Goal: Task Accomplishment & Management: Manage account settings

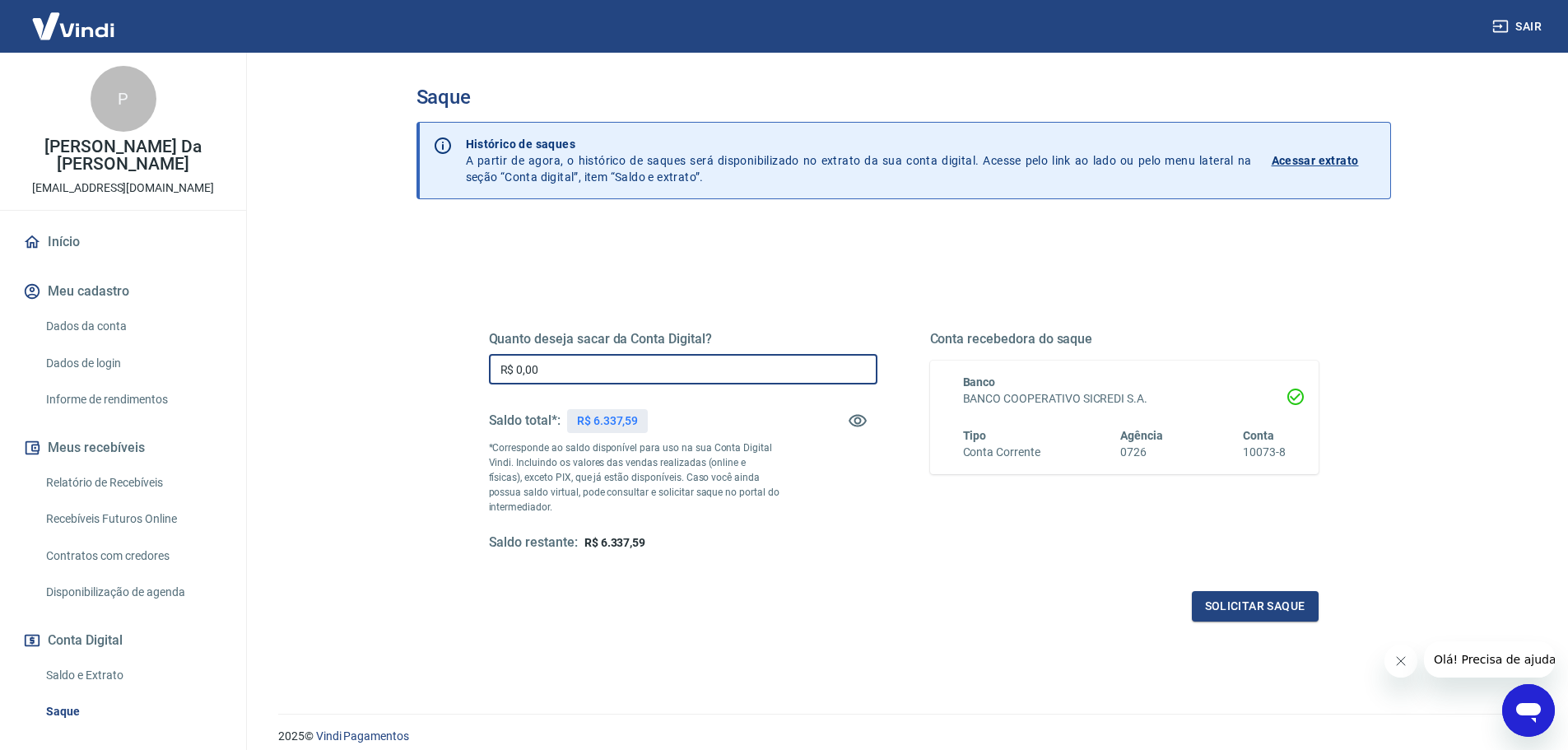
click at [699, 379] on input "R$ 0,00" at bounding box center [683, 369] width 388 height 30
type input "R$ 6.057,14"
click at [1284, 620] on button "Solicitar saque" at bounding box center [1255, 606] width 127 height 30
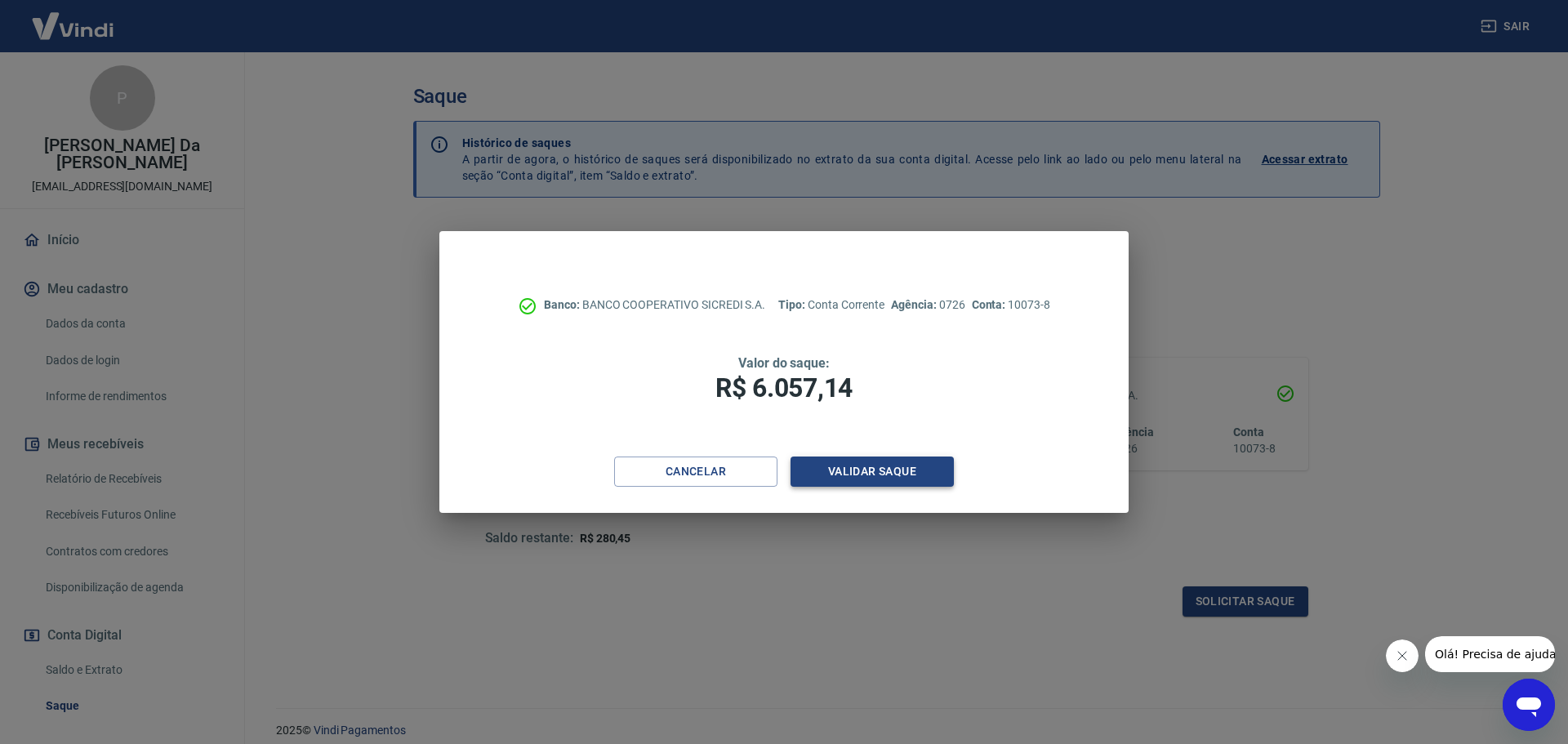
click at [913, 464] on button "Validar saque" at bounding box center [872, 472] width 163 height 30
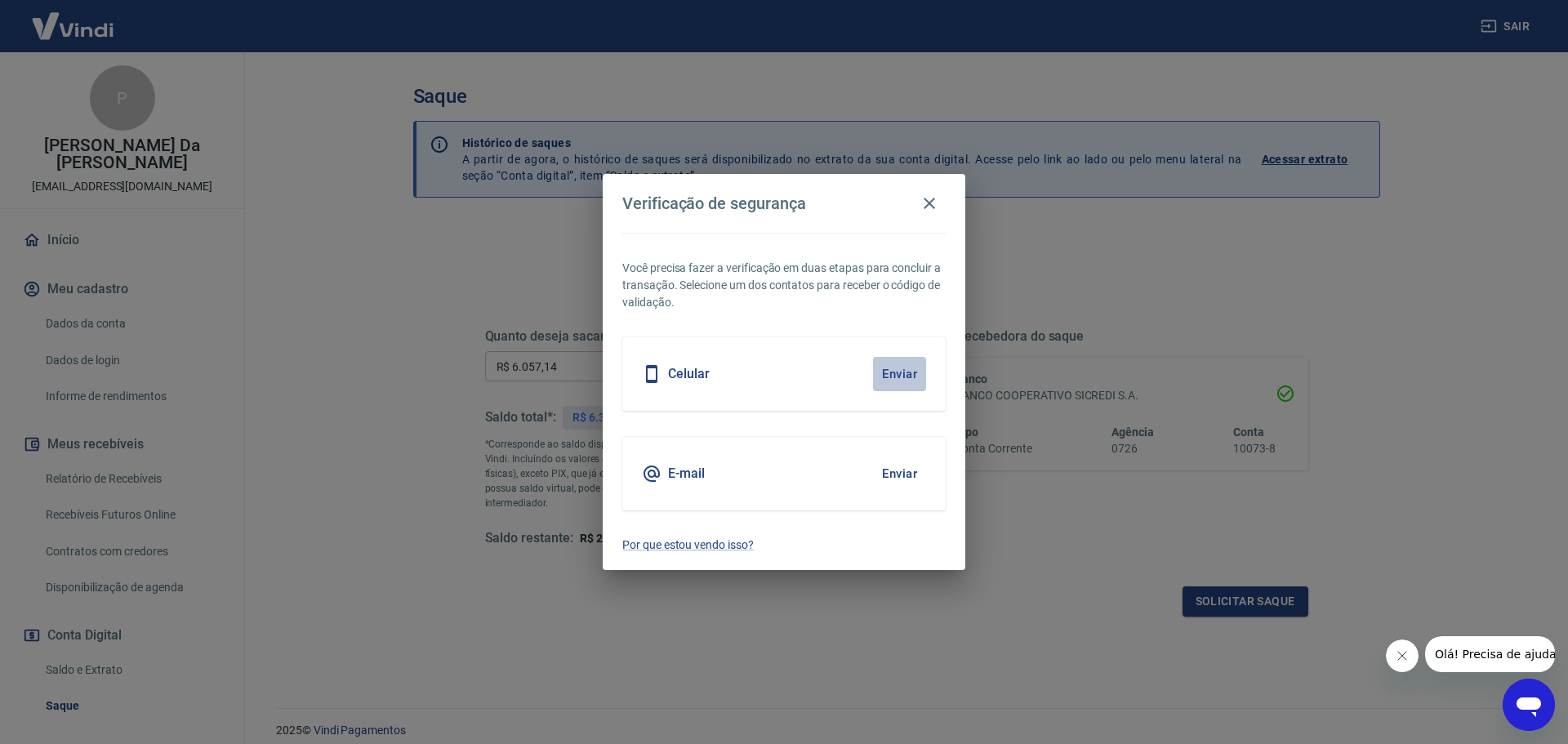
click at [898, 375] on button "Enviar" at bounding box center [899, 374] width 53 height 35
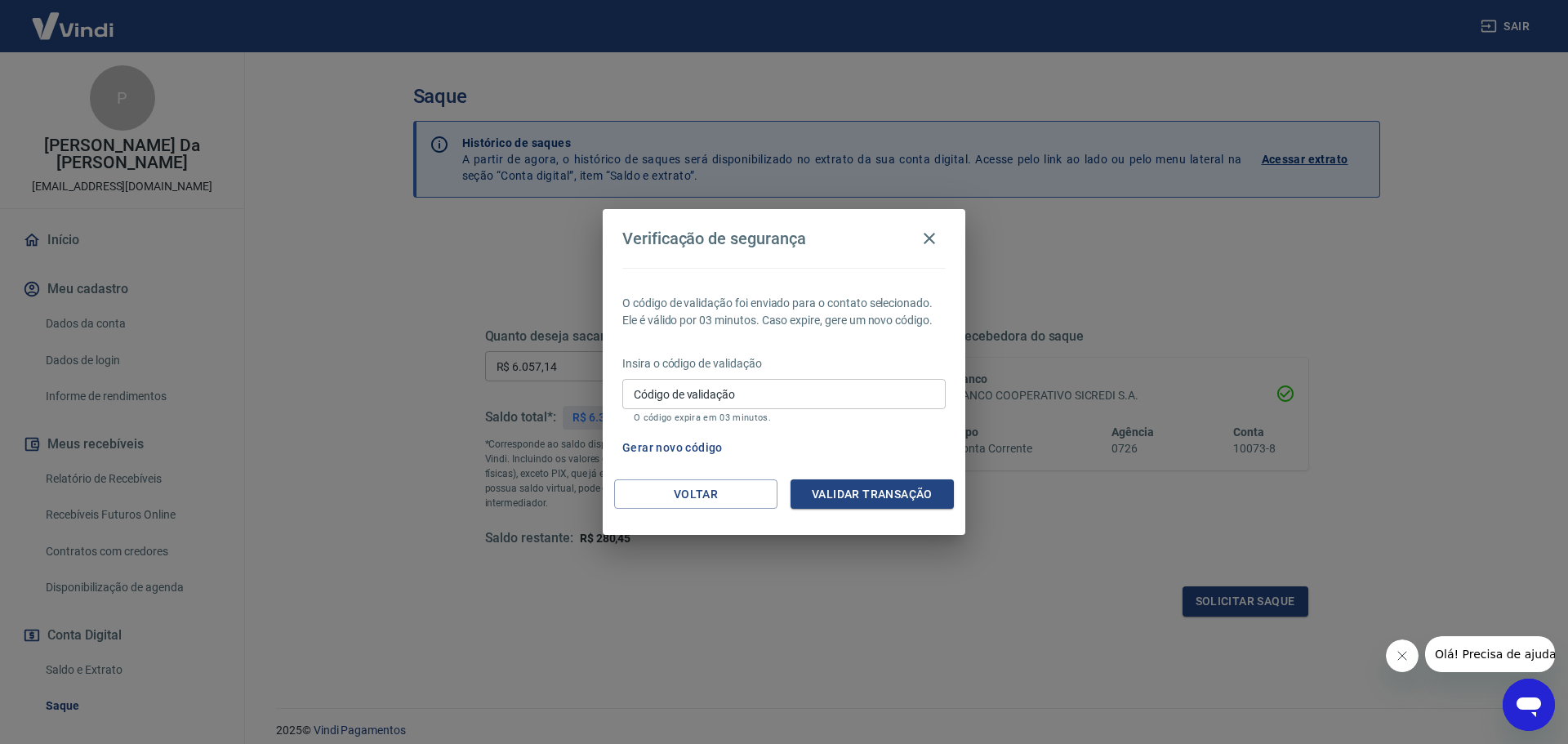
click at [826, 393] on input "Código de validação" at bounding box center [784, 394] width 323 height 30
click at [901, 387] on input "Código de validação" at bounding box center [784, 394] width 323 height 30
click at [638, 442] on button "Gerar novo código" at bounding box center [672, 448] width 113 height 30
click at [679, 448] on button "Gerar novo código" at bounding box center [672, 448] width 113 height 30
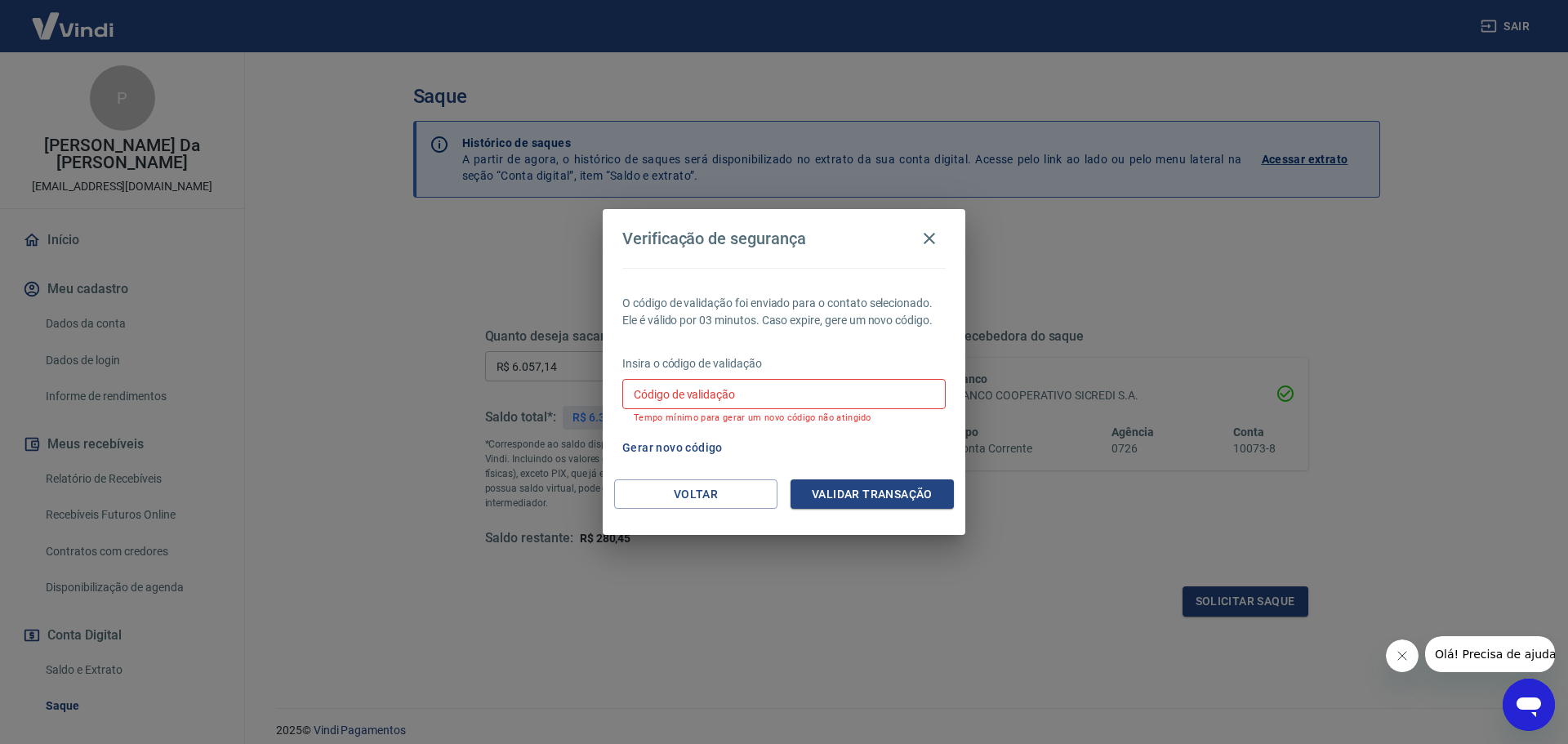
click at [806, 452] on div "Gerar novo código" at bounding box center [781, 448] width 330 height 30
click at [922, 247] on icon "button" at bounding box center [930, 238] width 20 height 20
